Goal: Transaction & Acquisition: Purchase product/service

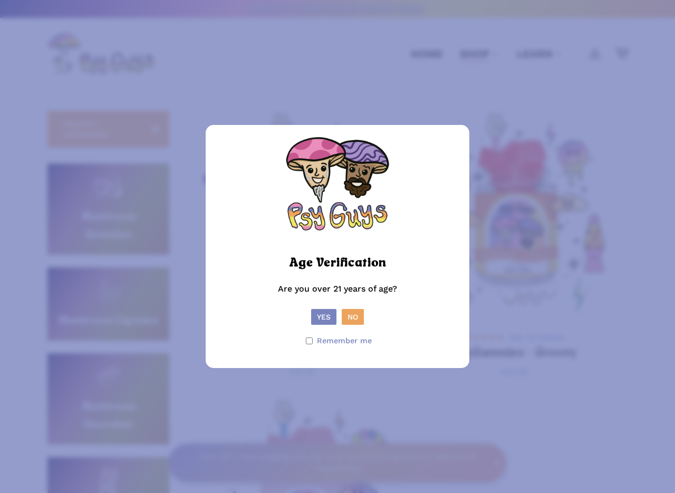
click at [323, 316] on button "Yes" at bounding box center [323, 317] width 25 height 16
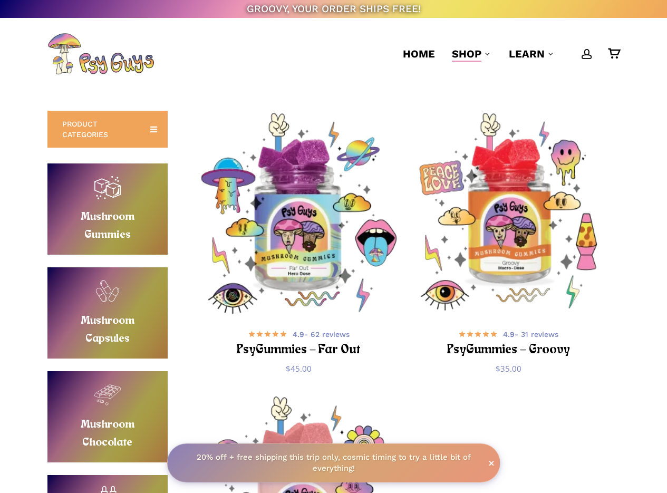
click at [103, 196] on link "Buy Mushroom Gummies" at bounding box center [107, 209] width 120 height 91
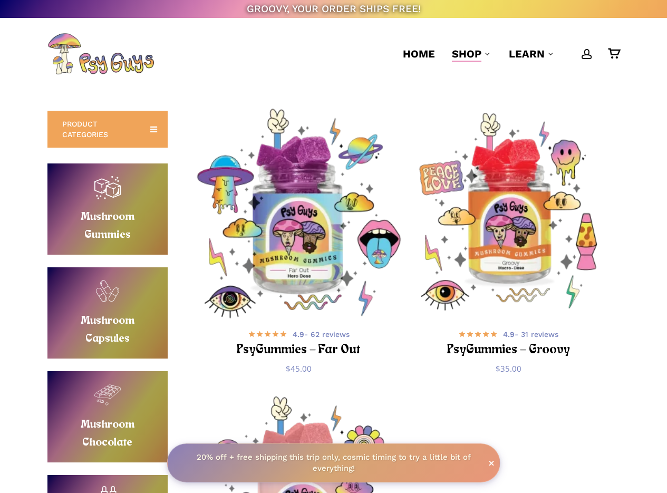
click at [305, 256] on img "PsyGummies - Far Out" at bounding box center [298, 213] width 209 height 209
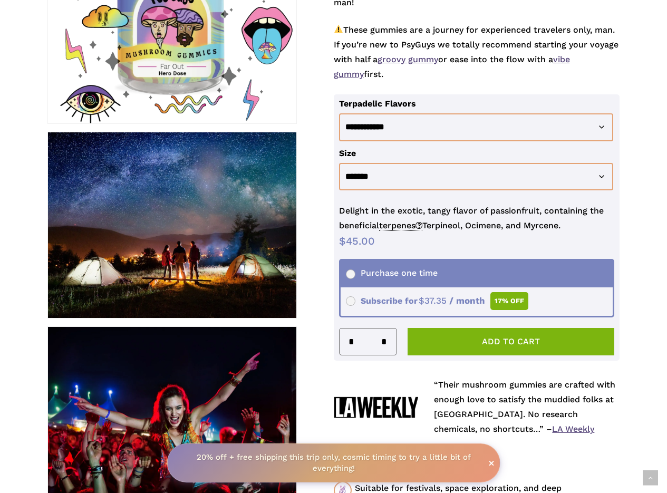
scroll to position [317, 0]
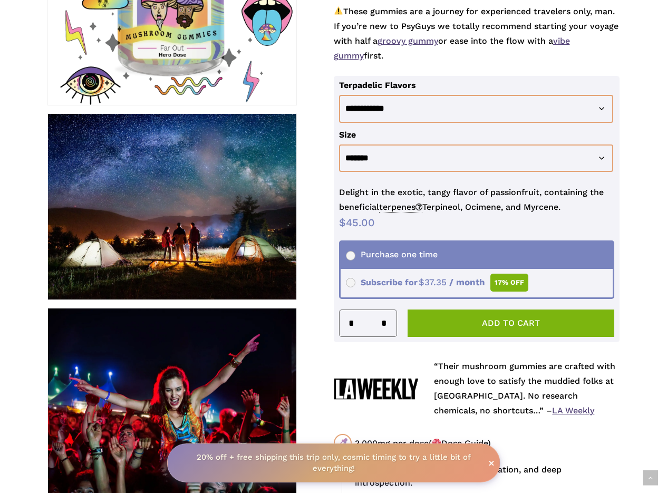
click at [552, 413] on link "LA Weekly" at bounding box center [573, 411] width 42 height 10
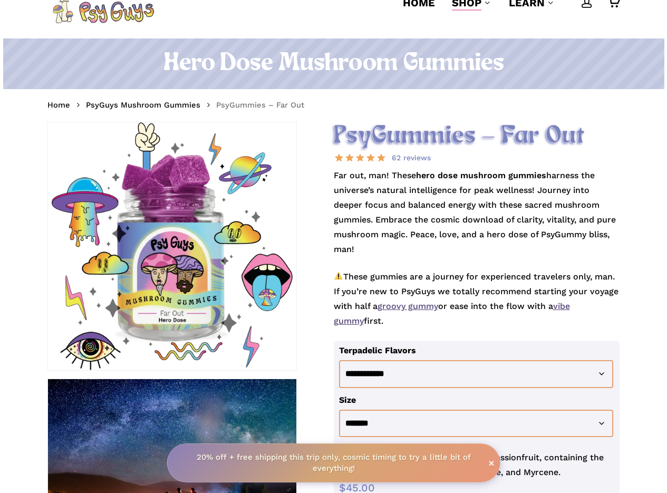
scroll to position [0, 0]
